Goal: Information Seeking & Learning: Compare options

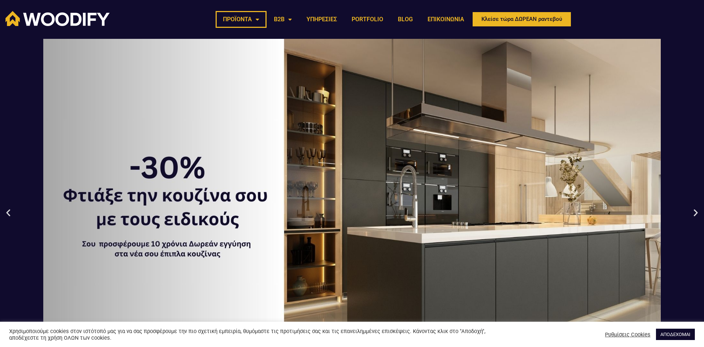
click at [257, 18] on link "ΠΡΟΪΟΝΤΑ" at bounding box center [241, 19] width 51 height 17
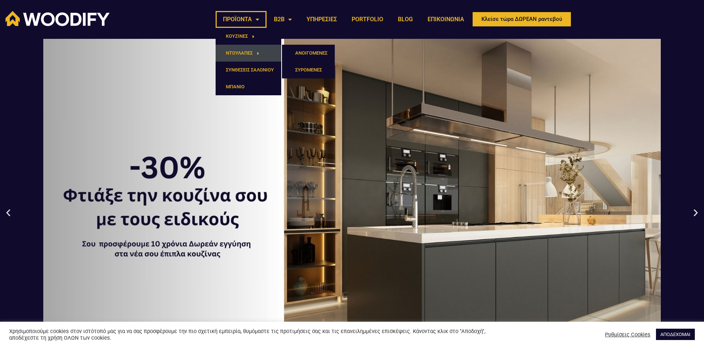
click at [247, 48] on link "ΝΤΟΥΛΑΠΕΣ" at bounding box center [249, 53] width 66 height 17
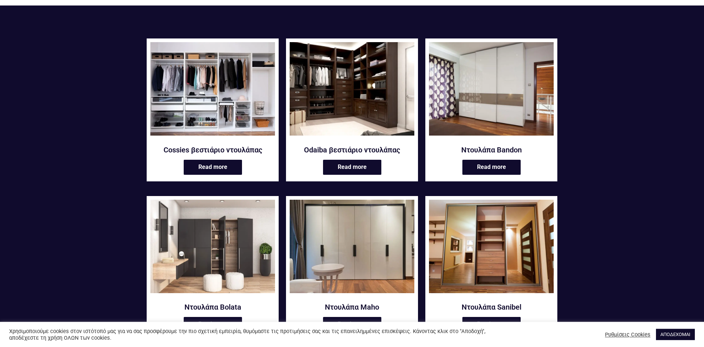
scroll to position [150, 0]
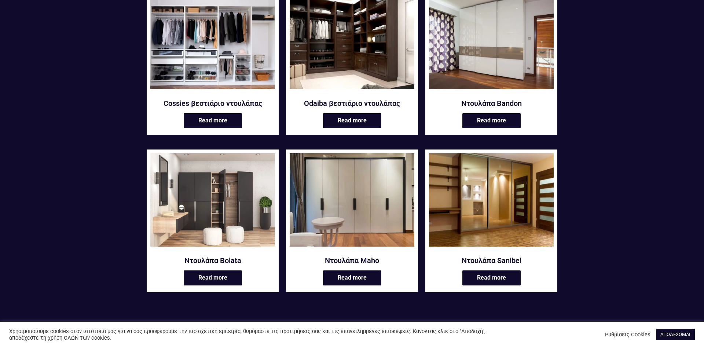
click at [480, 190] on img at bounding box center [491, 199] width 125 height 93
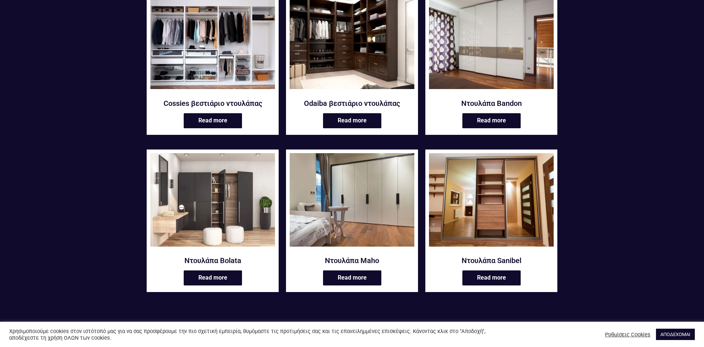
click at [365, 198] on img at bounding box center [352, 199] width 125 height 93
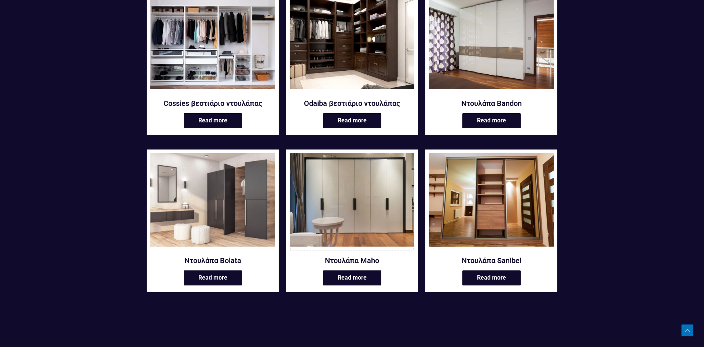
scroll to position [75, 0]
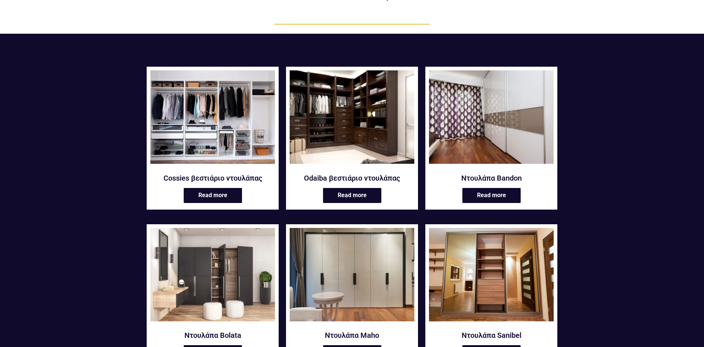
click at [461, 128] on img at bounding box center [491, 116] width 125 height 93
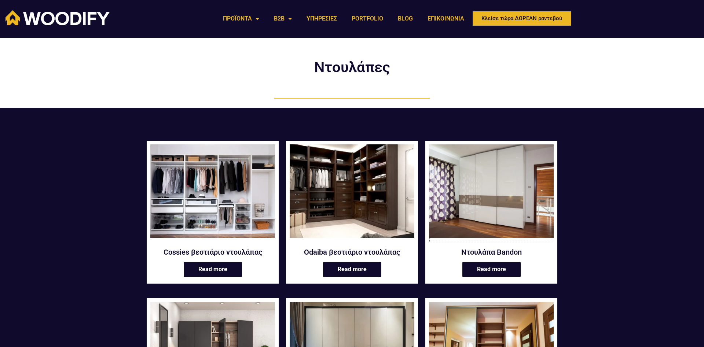
scroll to position [0, 0]
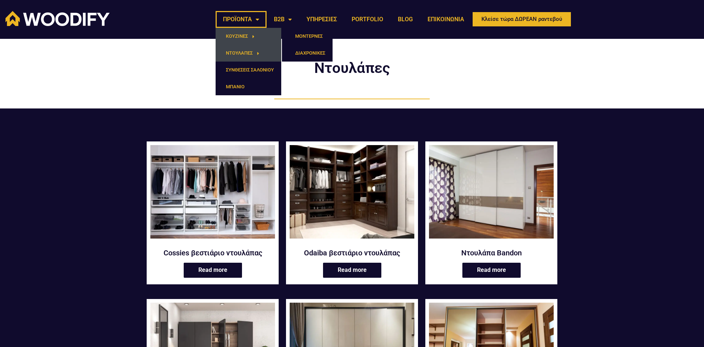
click at [247, 39] on link "ΚΟΥΖΙΝΕΣ" at bounding box center [249, 36] width 66 height 17
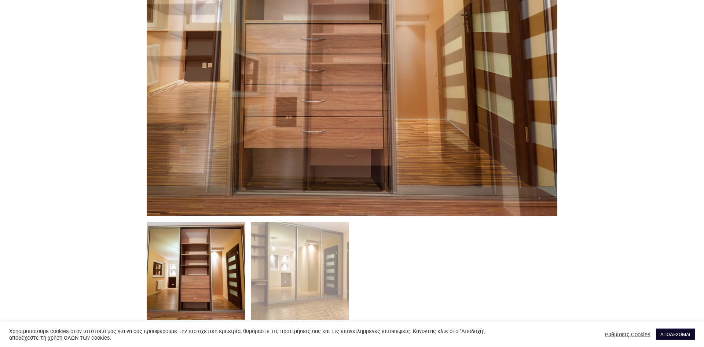
scroll to position [486, 0]
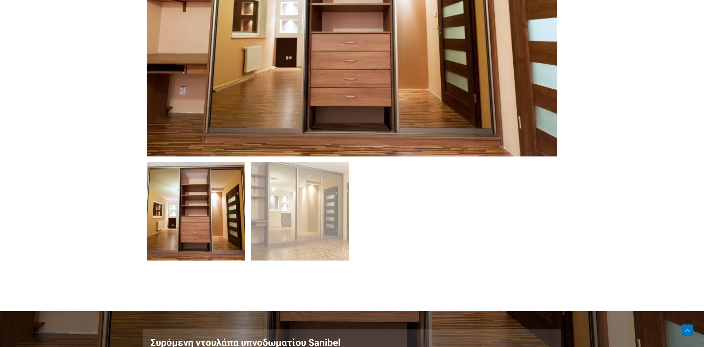
click at [211, 196] on img at bounding box center [196, 211] width 98 height 98
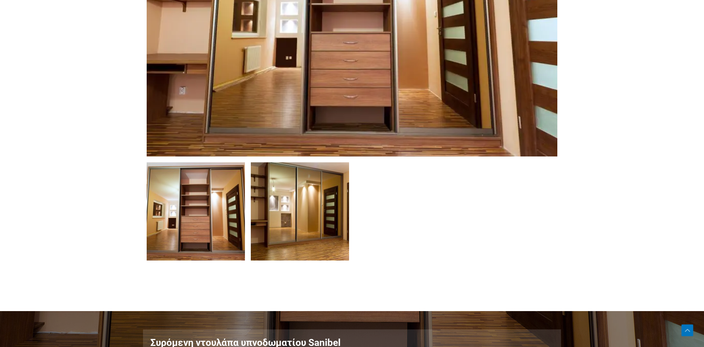
click at [293, 206] on img at bounding box center [300, 211] width 98 height 98
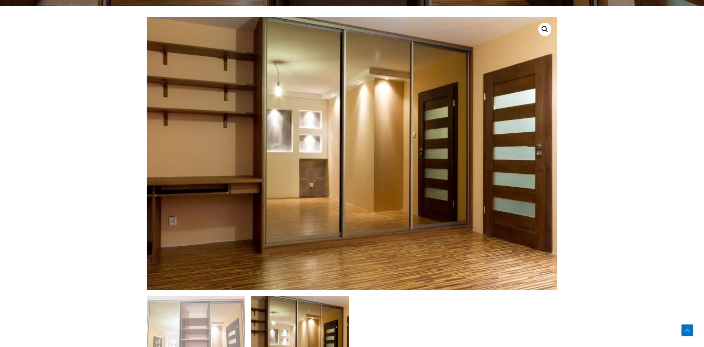
scroll to position [337, 0]
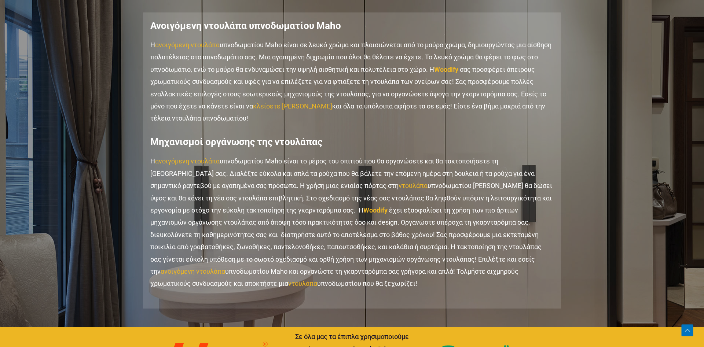
scroll to position [823, 0]
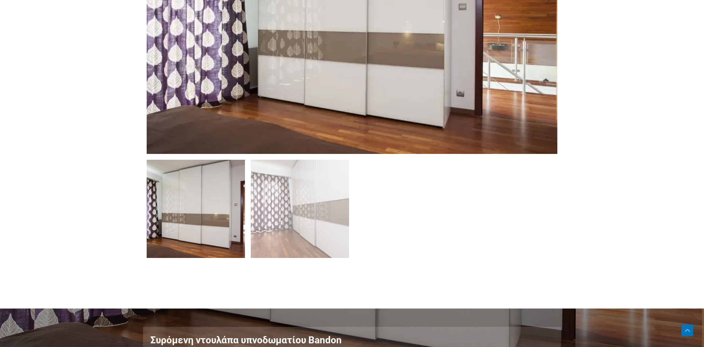
scroll to position [337, 0]
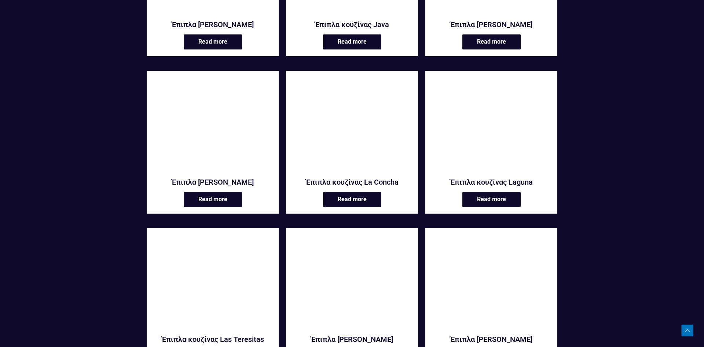
scroll to position [935, 0]
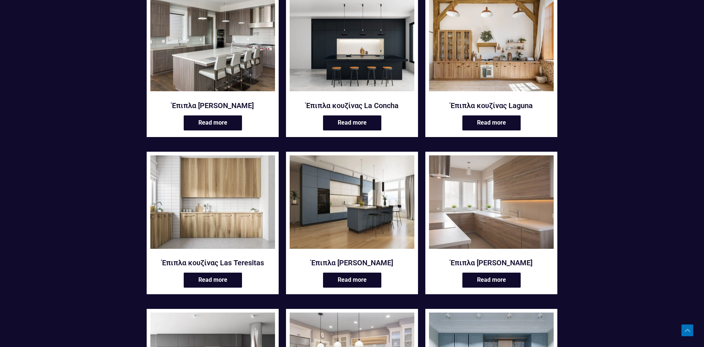
click at [390, 189] on img at bounding box center [352, 201] width 125 height 93
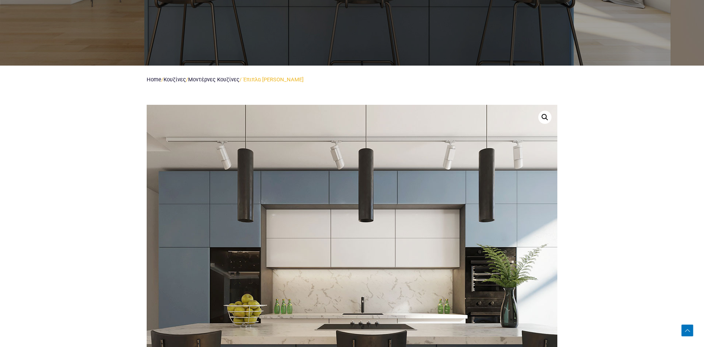
scroll to position [337, 0]
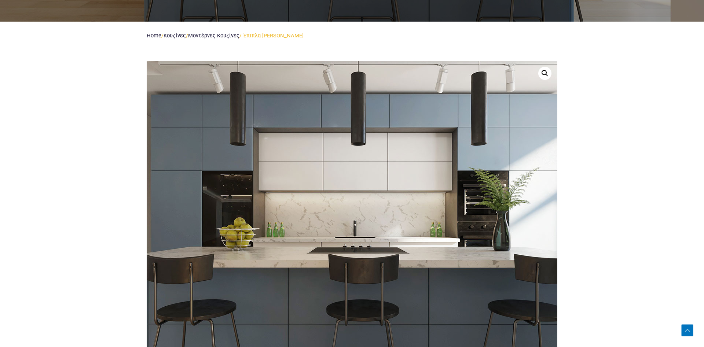
click at [353, 202] on img at bounding box center [352, 224] width 704 height 528
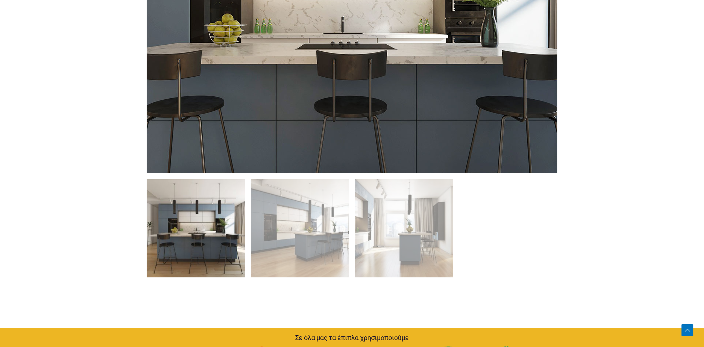
scroll to position [598, 0]
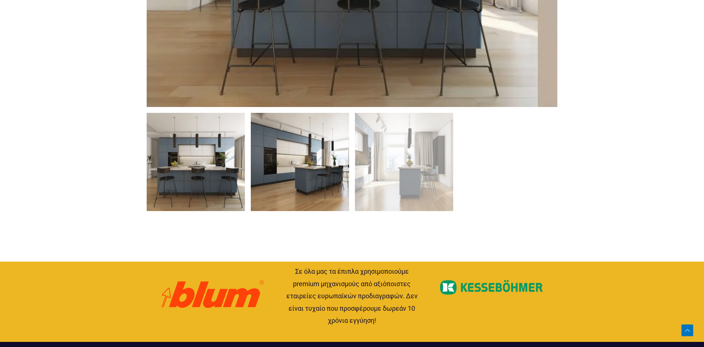
click at [333, 172] on img at bounding box center [300, 162] width 98 height 98
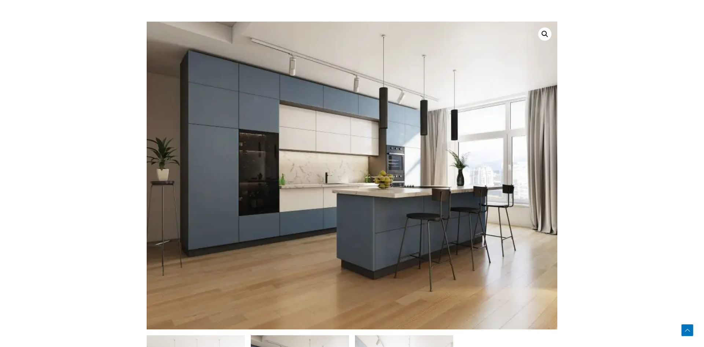
scroll to position [374, 0]
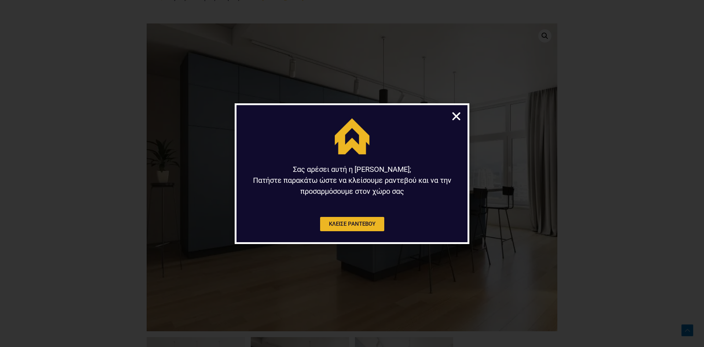
click at [459, 112] on icon "Close" at bounding box center [456, 116] width 11 height 11
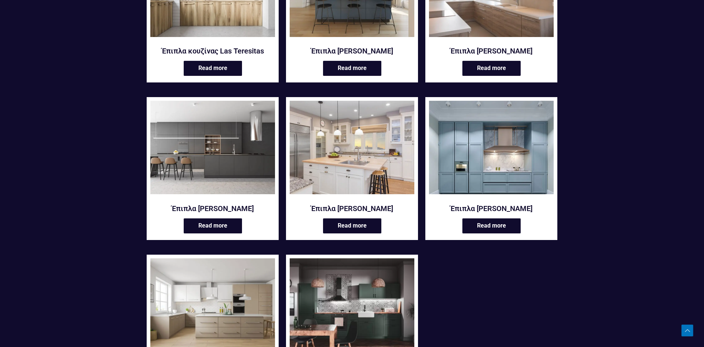
scroll to position [1159, 0]
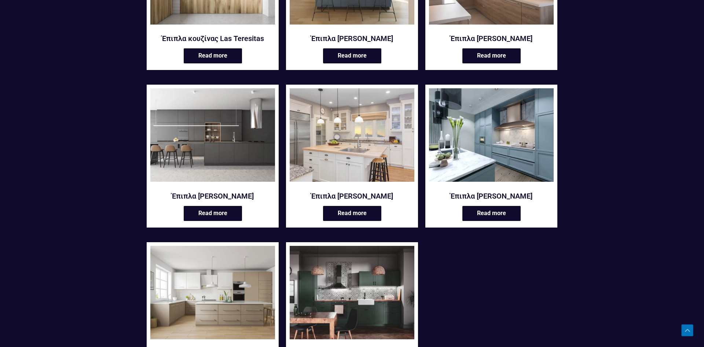
click at [497, 146] on img at bounding box center [491, 134] width 125 height 93
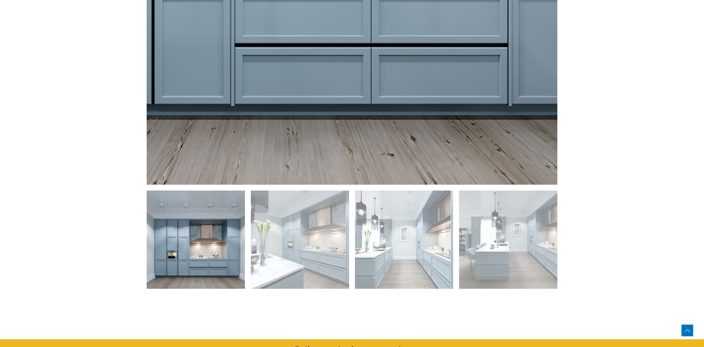
scroll to position [636, 0]
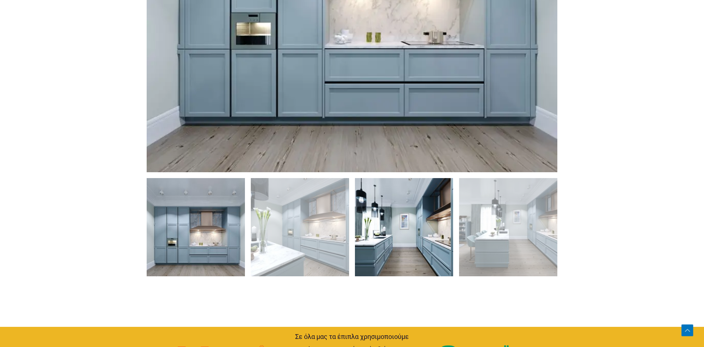
click at [420, 215] on img at bounding box center [404, 227] width 98 height 98
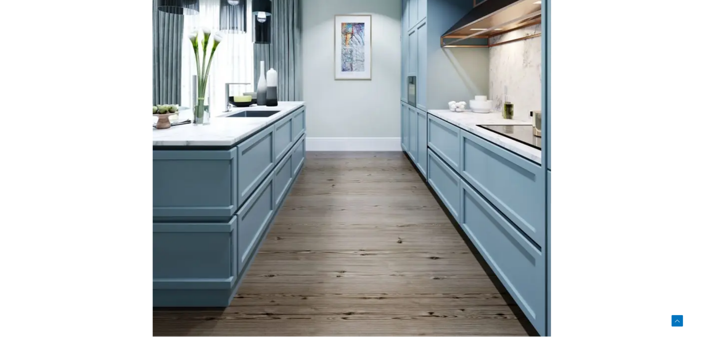
scroll to position [589, 0]
